Goal: Information Seeking & Learning: Learn about a topic

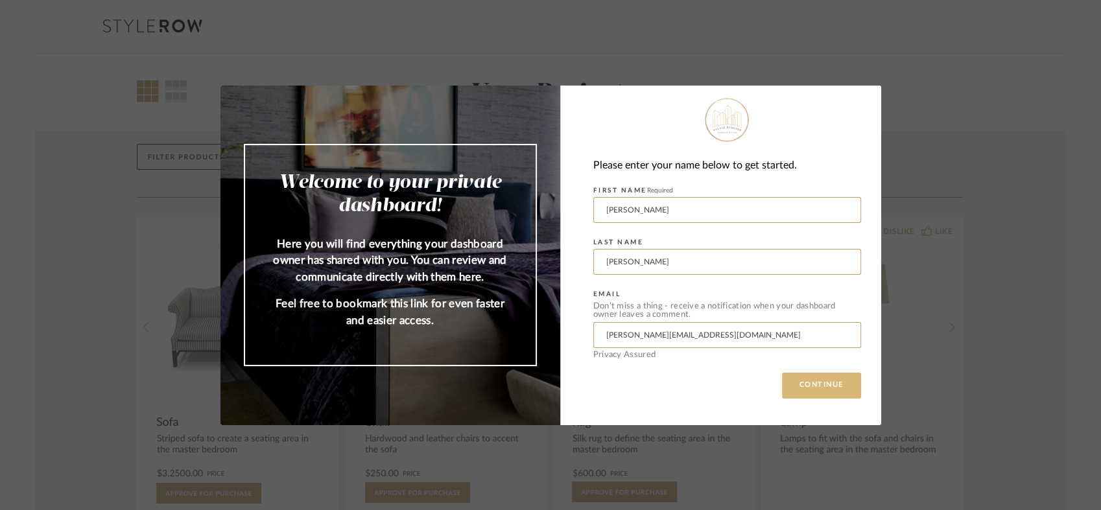
click at [807, 376] on button "CONTINUE" at bounding box center [821, 386] width 79 height 26
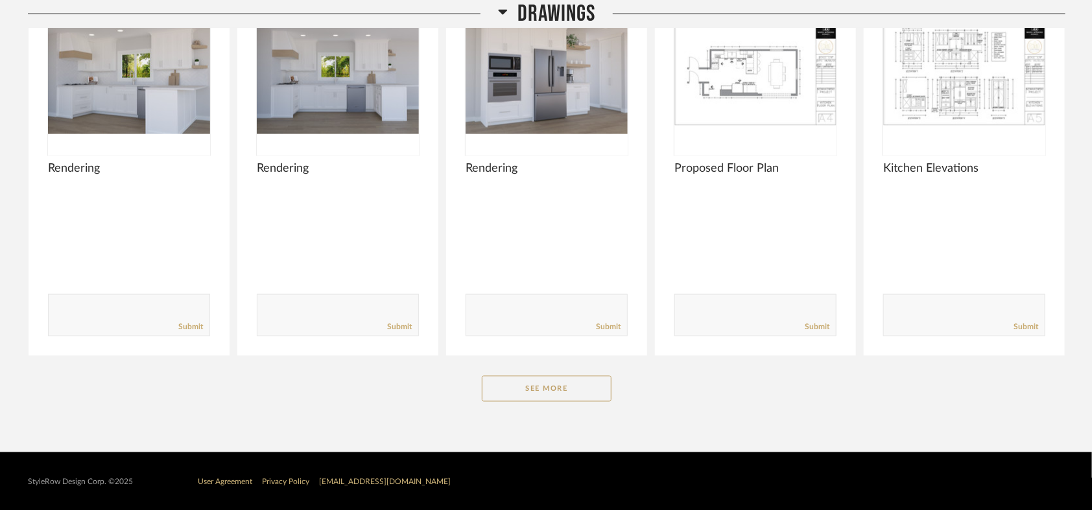
scroll to position [842, 0]
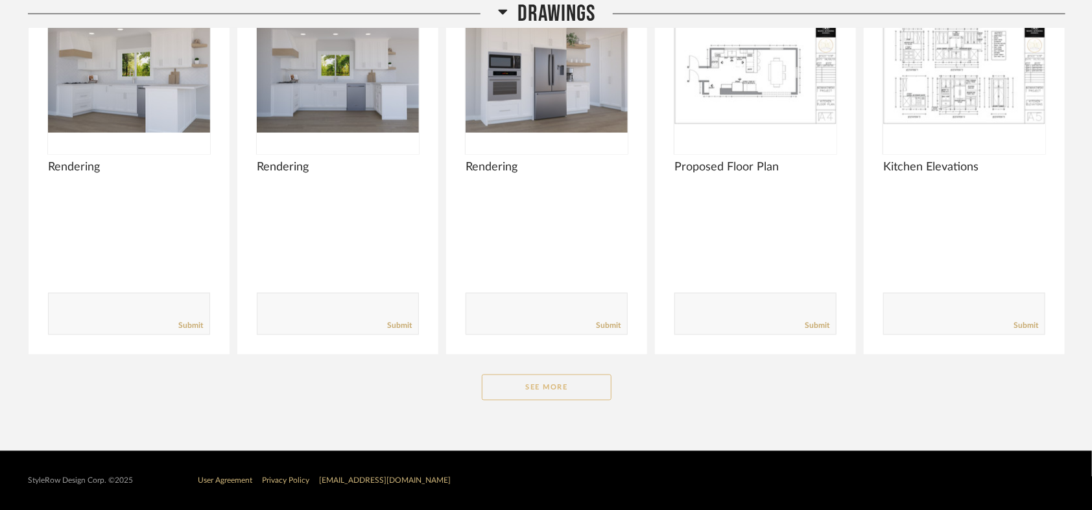
click at [559, 378] on button "See More" at bounding box center [547, 388] width 130 height 26
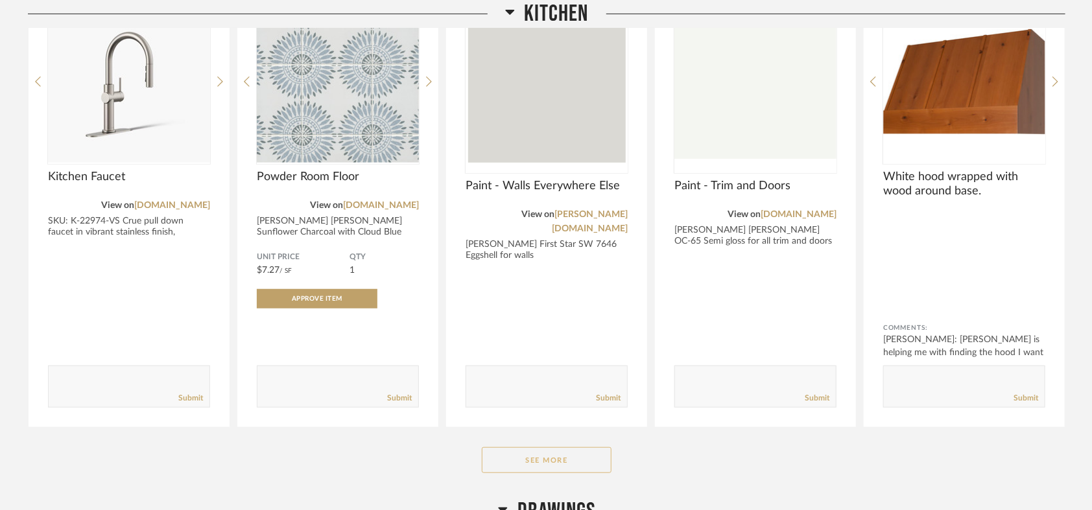
click at [557, 467] on button "See More" at bounding box center [547, 460] width 130 height 26
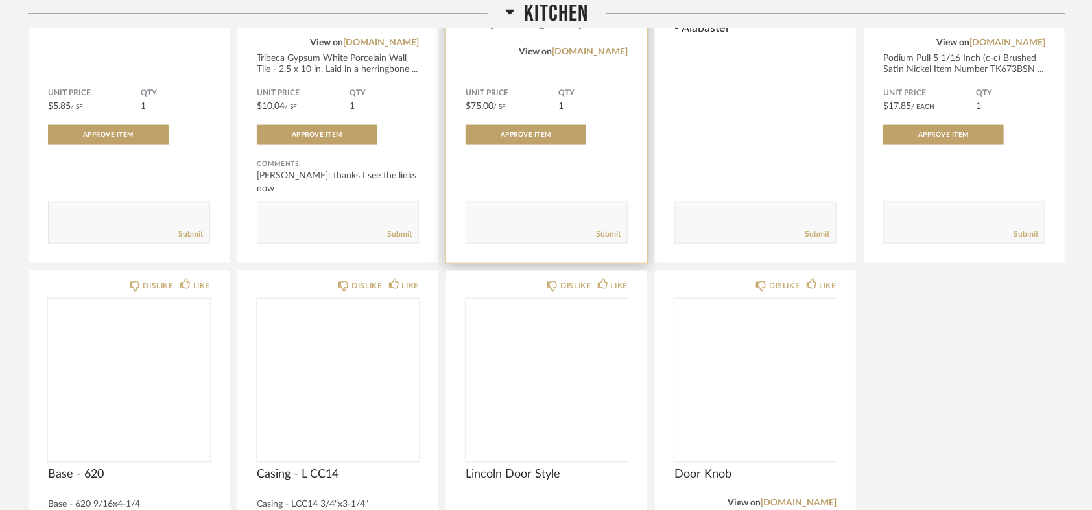
scroll to position [914, 0]
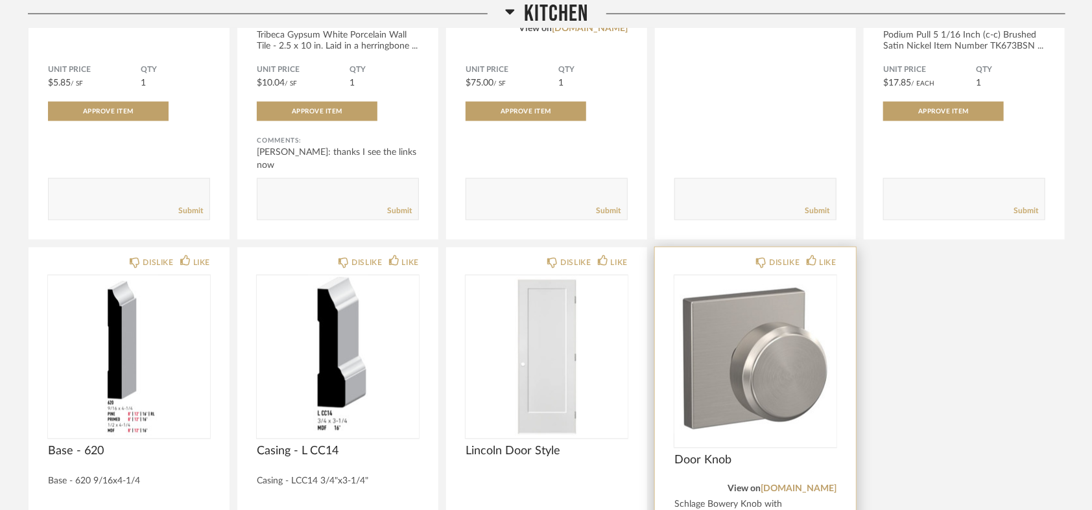
click at [0, 0] on img at bounding box center [0, 0] width 0 height 0
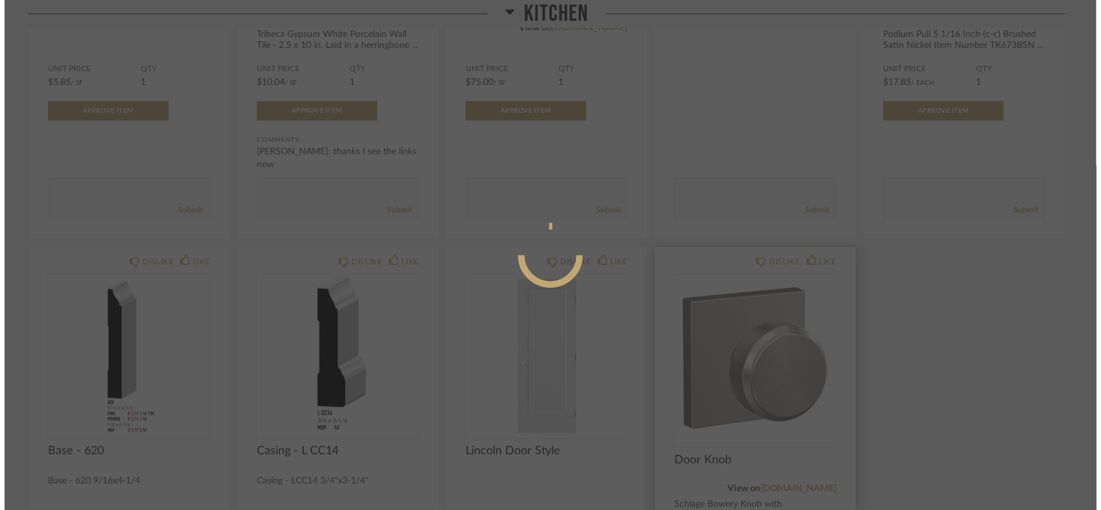
scroll to position [0, 0]
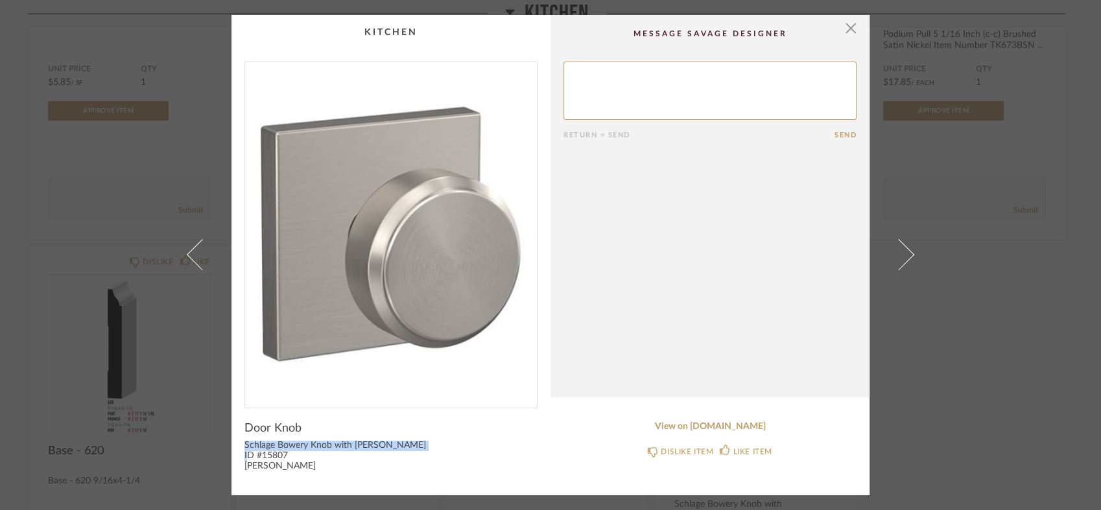
drag, startPoint x: 241, startPoint y: 443, endPoint x: 431, endPoint y: 443, distance: 189.4
click at [431, 443] on div "Schlage Bowery Knob with [PERSON_NAME] ID #15807 [PERSON_NAME]" at bounding box center [390, 456] width 293 height 31
copy div "Schlage Bowery Knob with [PERSON_NAME]"
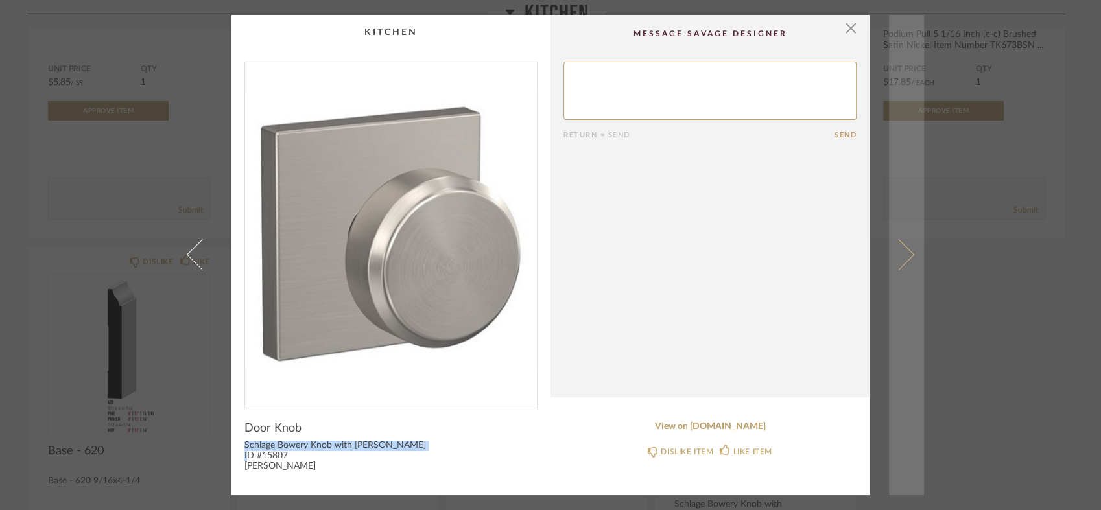
click at [903, 261] on link at bounding box center [906, 255] width 35 height 481
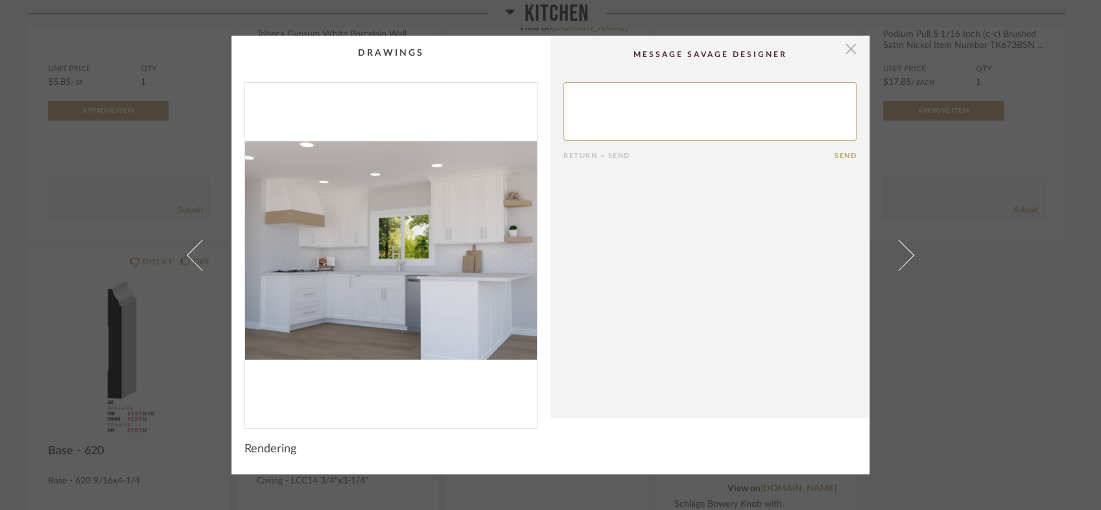
click at [844, 49] on span "button" at bounding box center [851, 49] width 26 height 26
